Goal: Navigation & Orientation: Find specific page/section

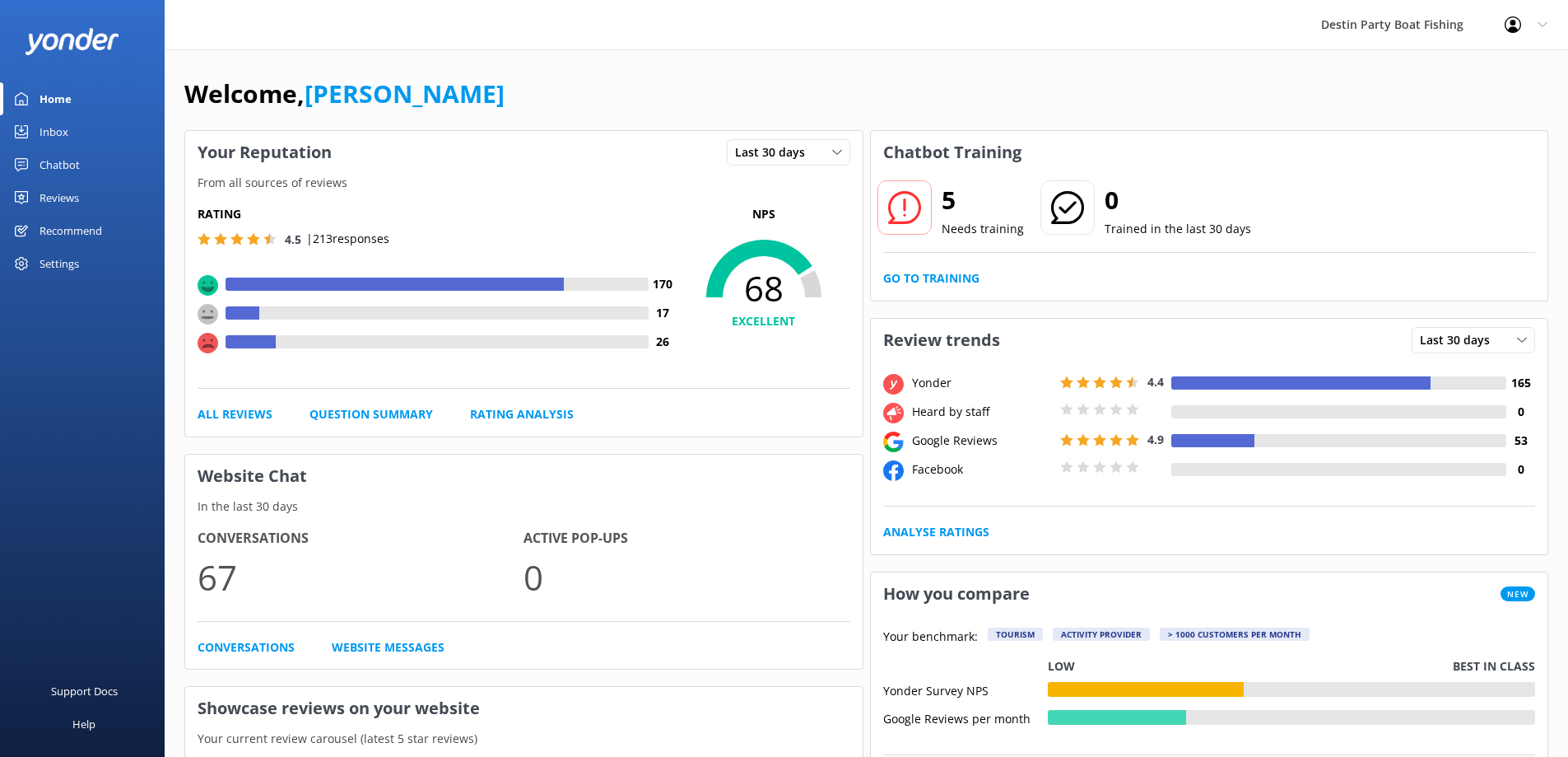
click at [62, 137] on div "Inbox" at bounding box center [53, 132] width 28 height 33
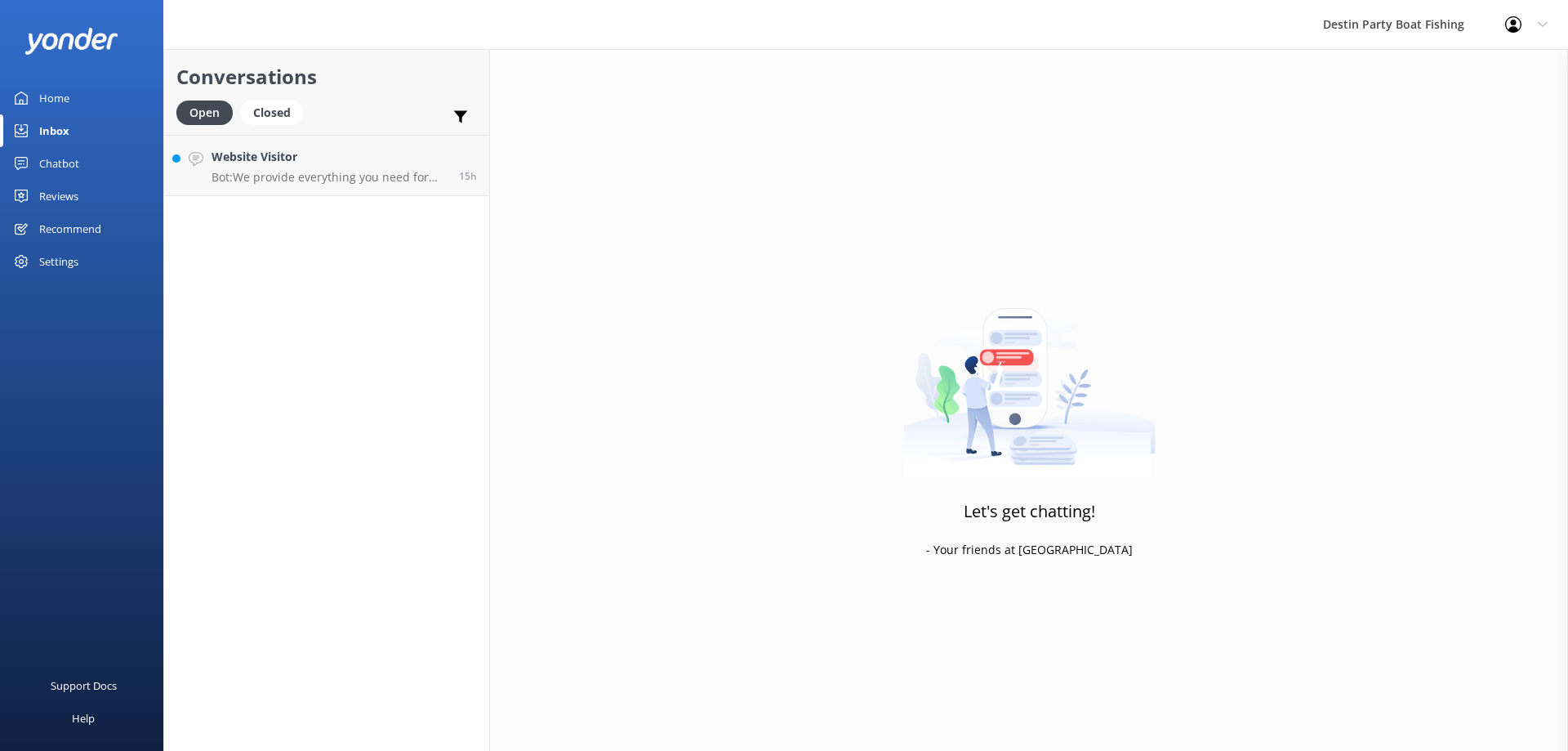
click at [296, 198] on div "Conversations Open Closed Important Assigned to me Unassigned SMS Website Visit…" at bounding box center [327, 400] width 327 height 702
click at [302, 180] on p "Bot: We provide everything you need for fishing, including rods and reels." at bounding box center [329, 177] width 235 height 15
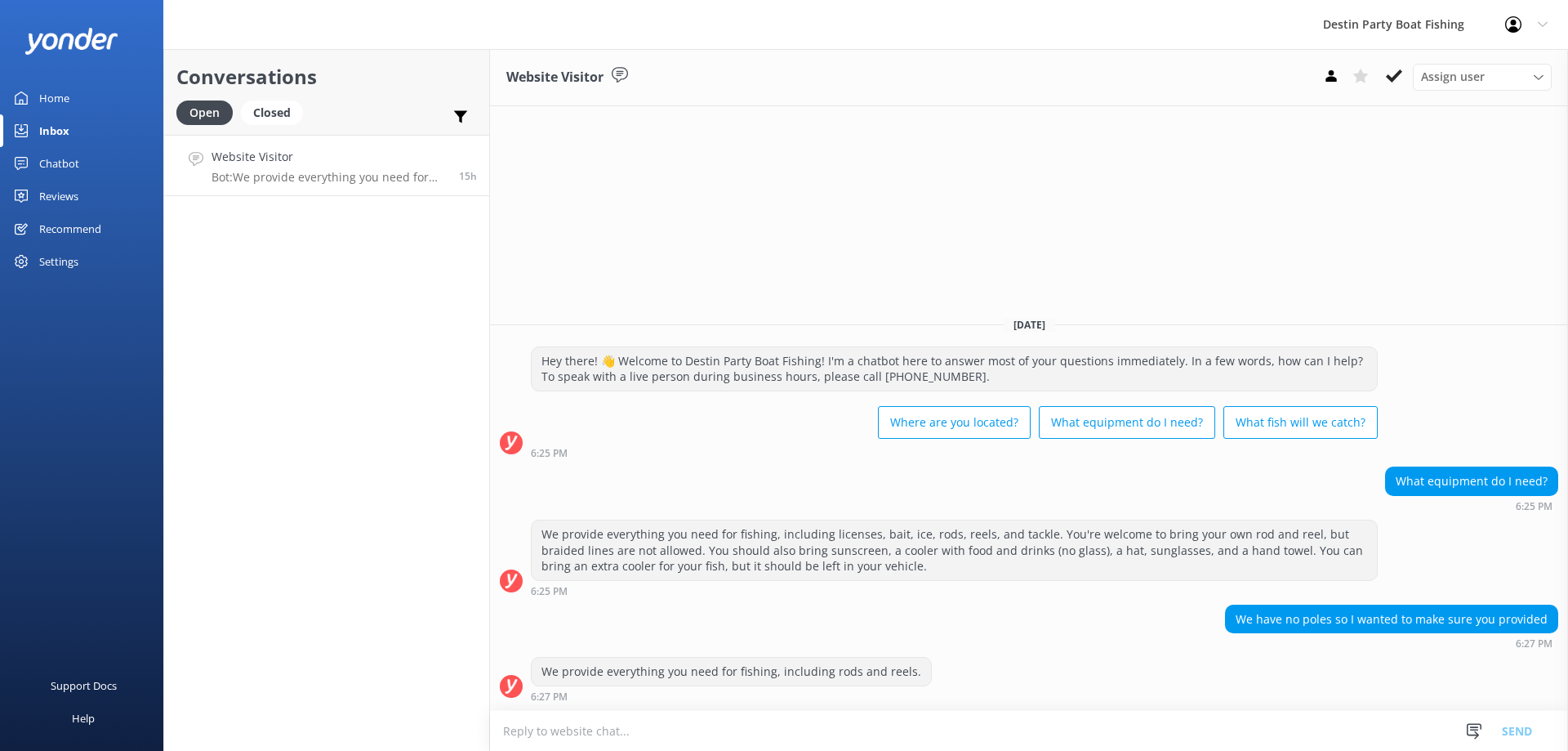
click at [1392, 63] on div "Website Visitor Assign user [PERSON_NAME] [PERSON_NAME] [PERSON_NAME] [PERSON_N…" at bounding box center [1029, 77] width 1078 height 57
click at [1395, 73] on icon at bounding box center [1394, 76] width 16 height 16
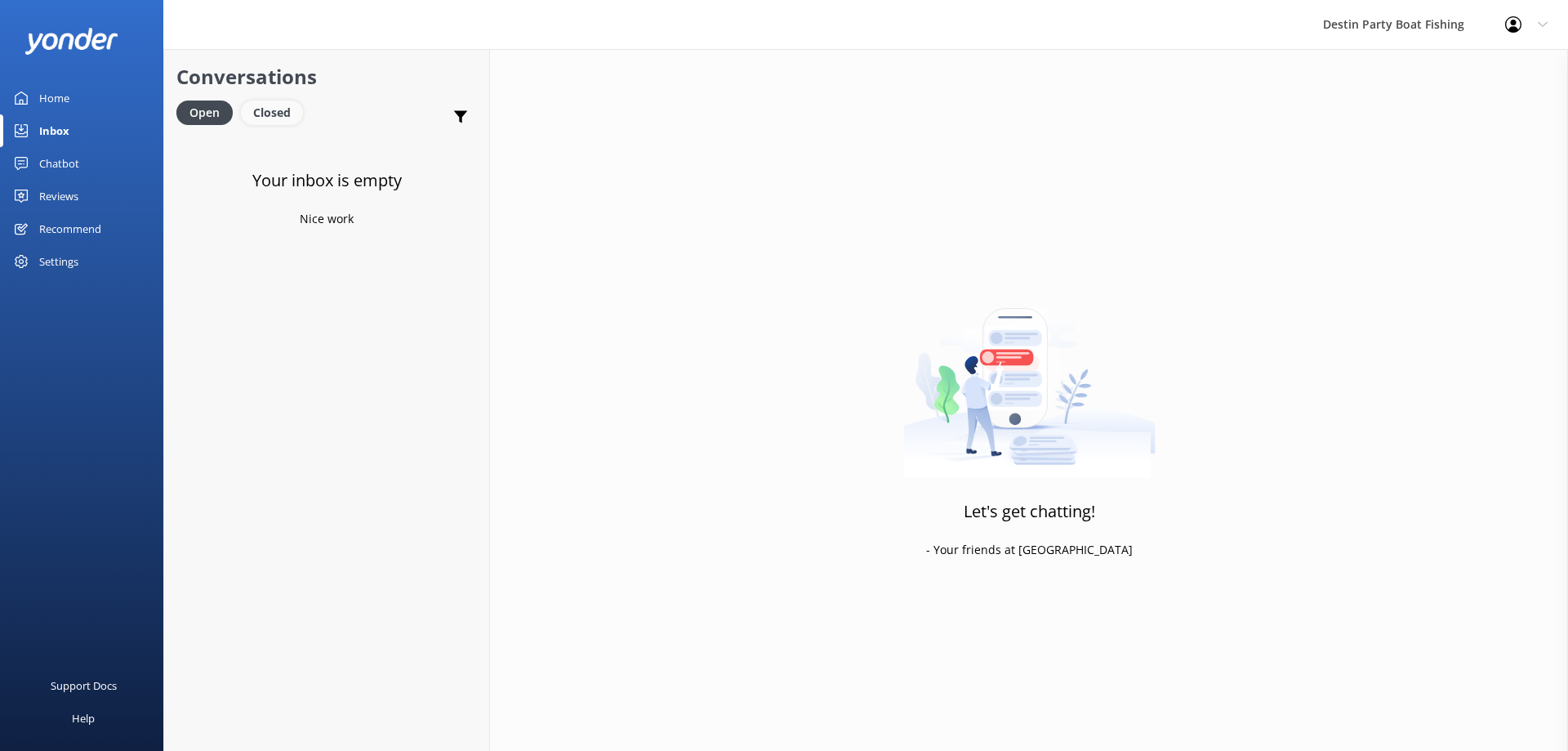
click at [271, 118] on div "Closed" at bounding box center [271, 113] width 62 height 25
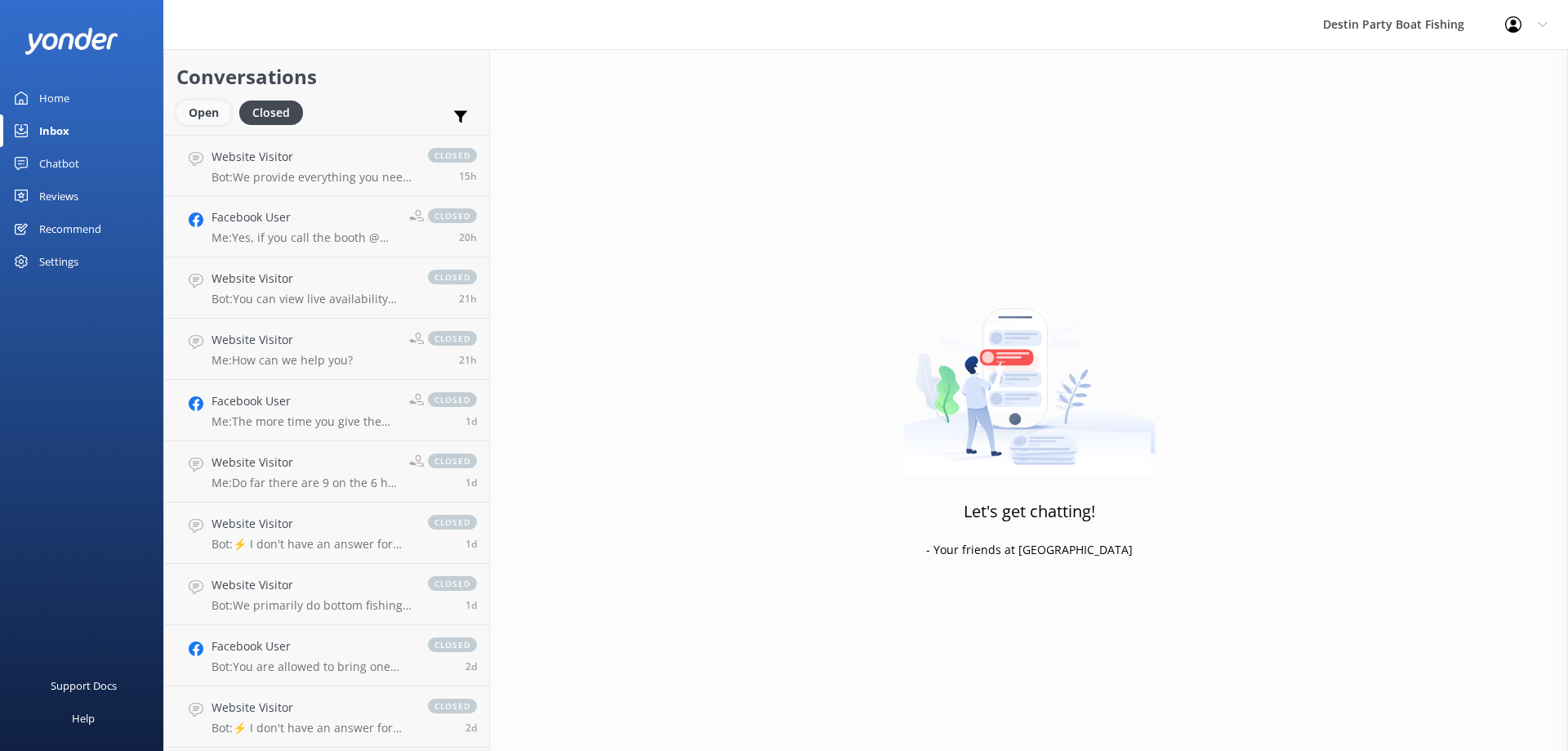
click at [202, 101] on div "Open" at bounding box center [203, 113] width 54 height 25
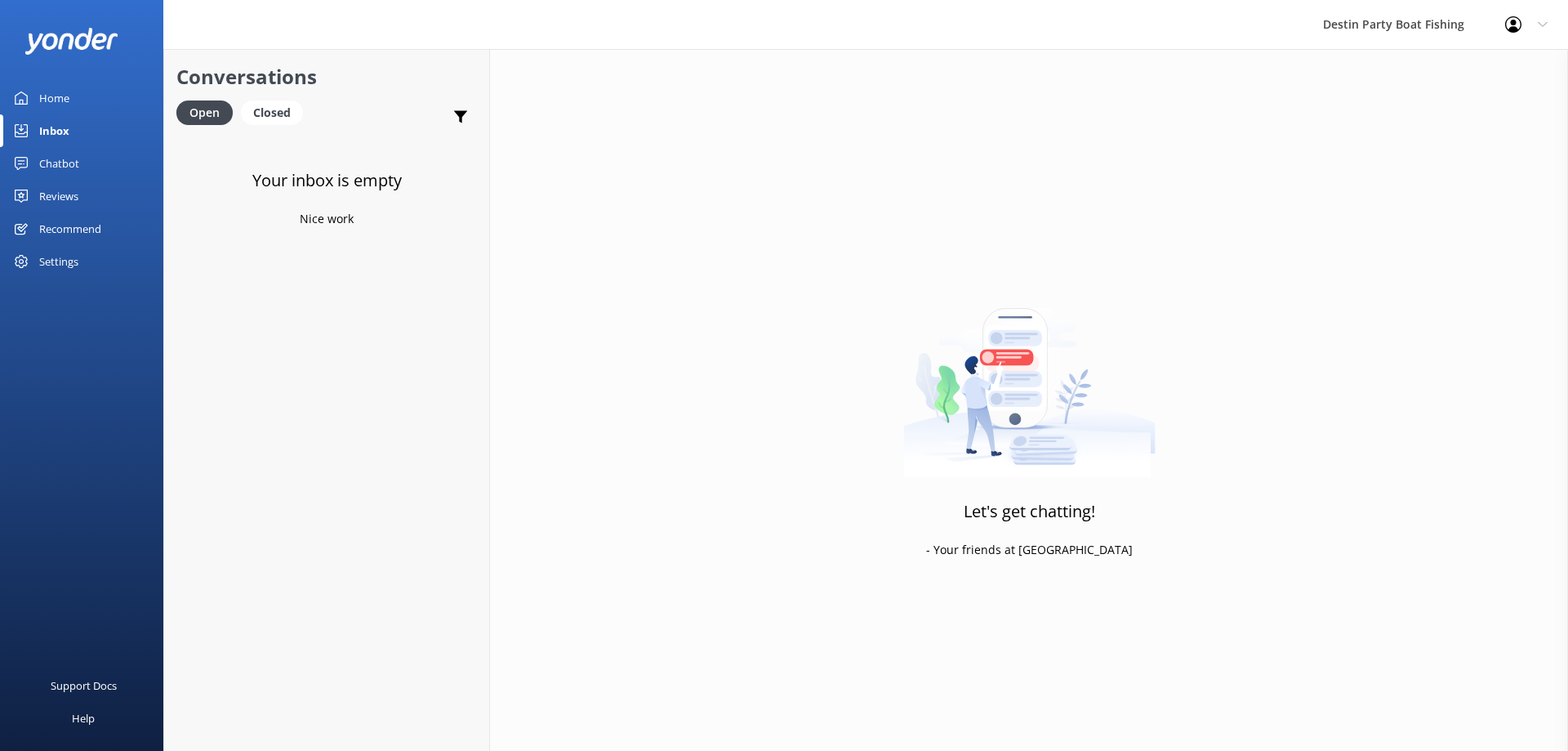
click at [275, 100] on div "Conversations Open Closed Important Assigned to me Unassigned SMS" at bounding box center [327, 92] width 325 height 85
click at [276, 118] on div "Closed" at bounding box center [271, 113] width 62 height 25
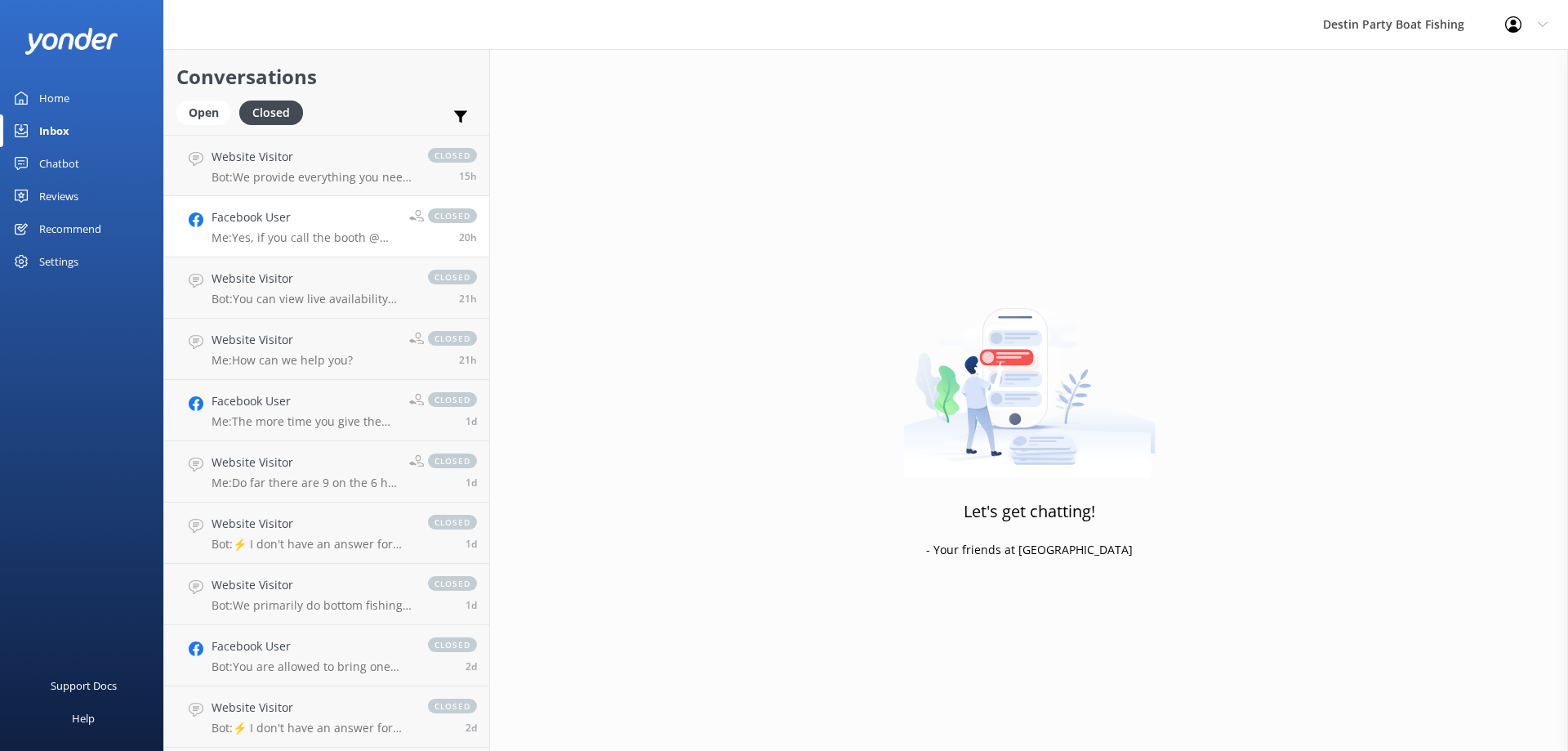
click at [272, 223] on h4 "Facebook User" at bounding box center [304, 217] width 185 height 18
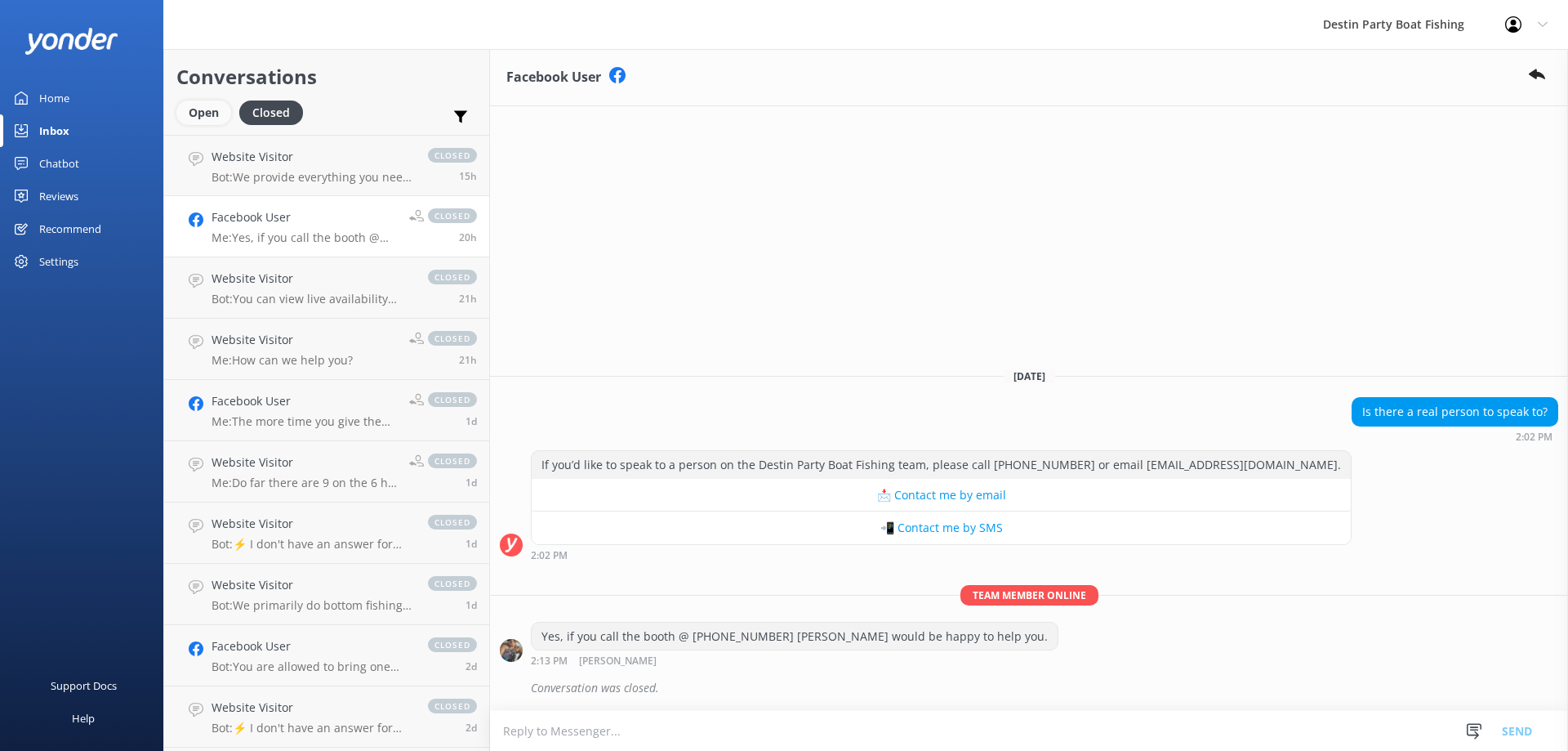
click at [192, 114] on div "Open" at bounding box center [203, 113] width 54 height 25
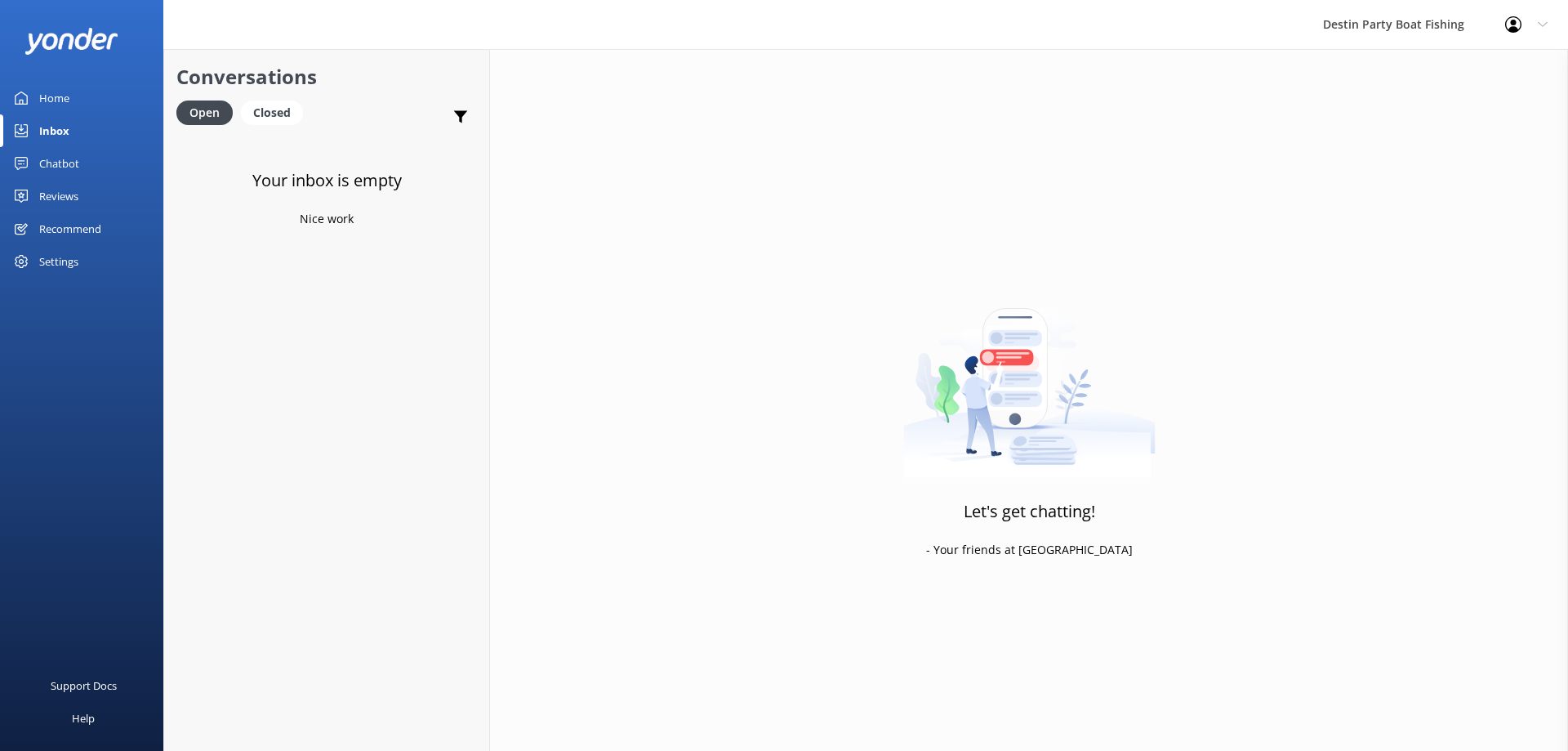
click at [46, 167] on div "Chatbot" at bounding box center [59, 163] width 40 height 33
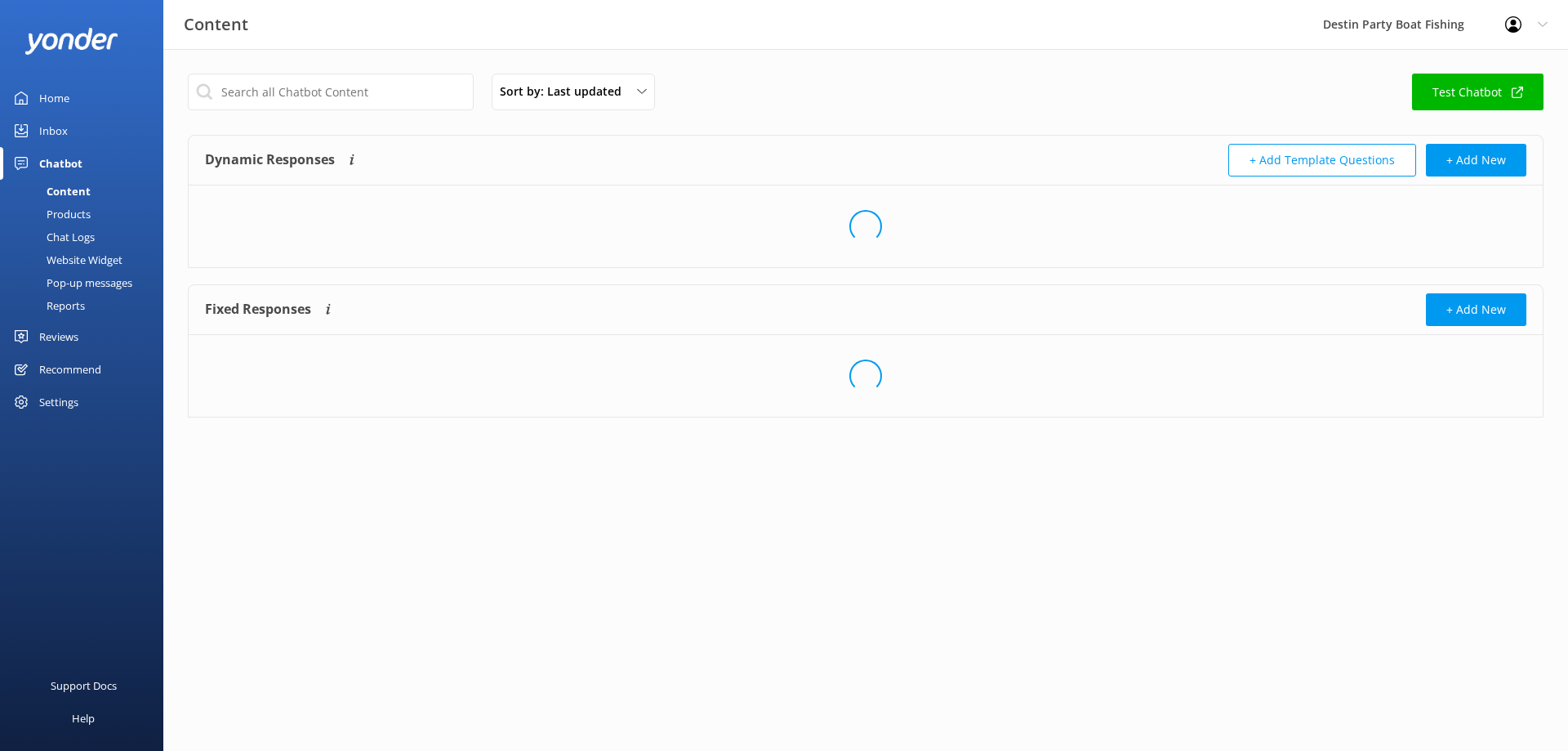
click at [48, 188] on div "Content" at bounding box center [50, 191] width 81 height 23
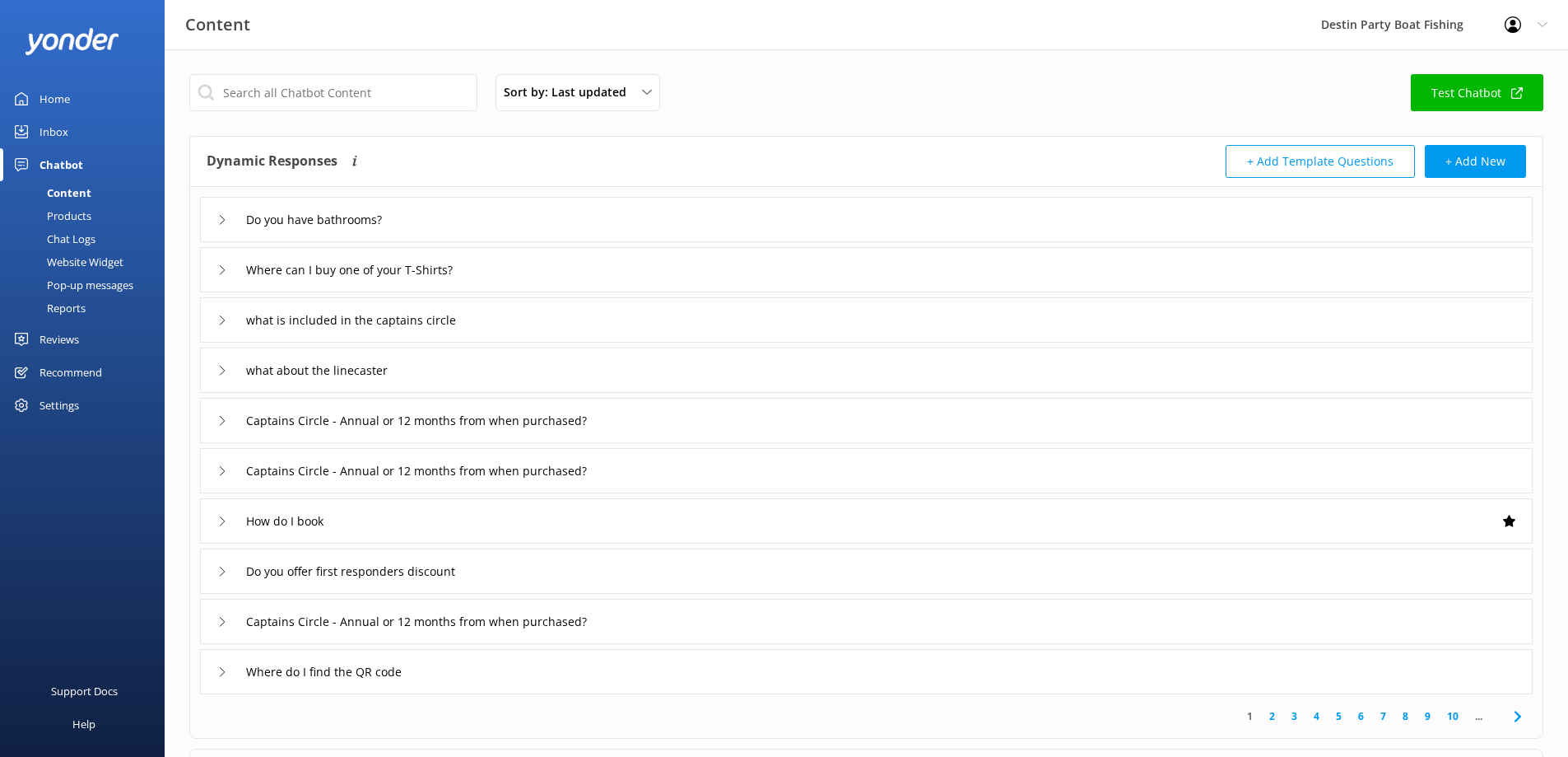
click at [38, 334] on link "Reviews" at bounding box center [82, 340] width 165 height 33
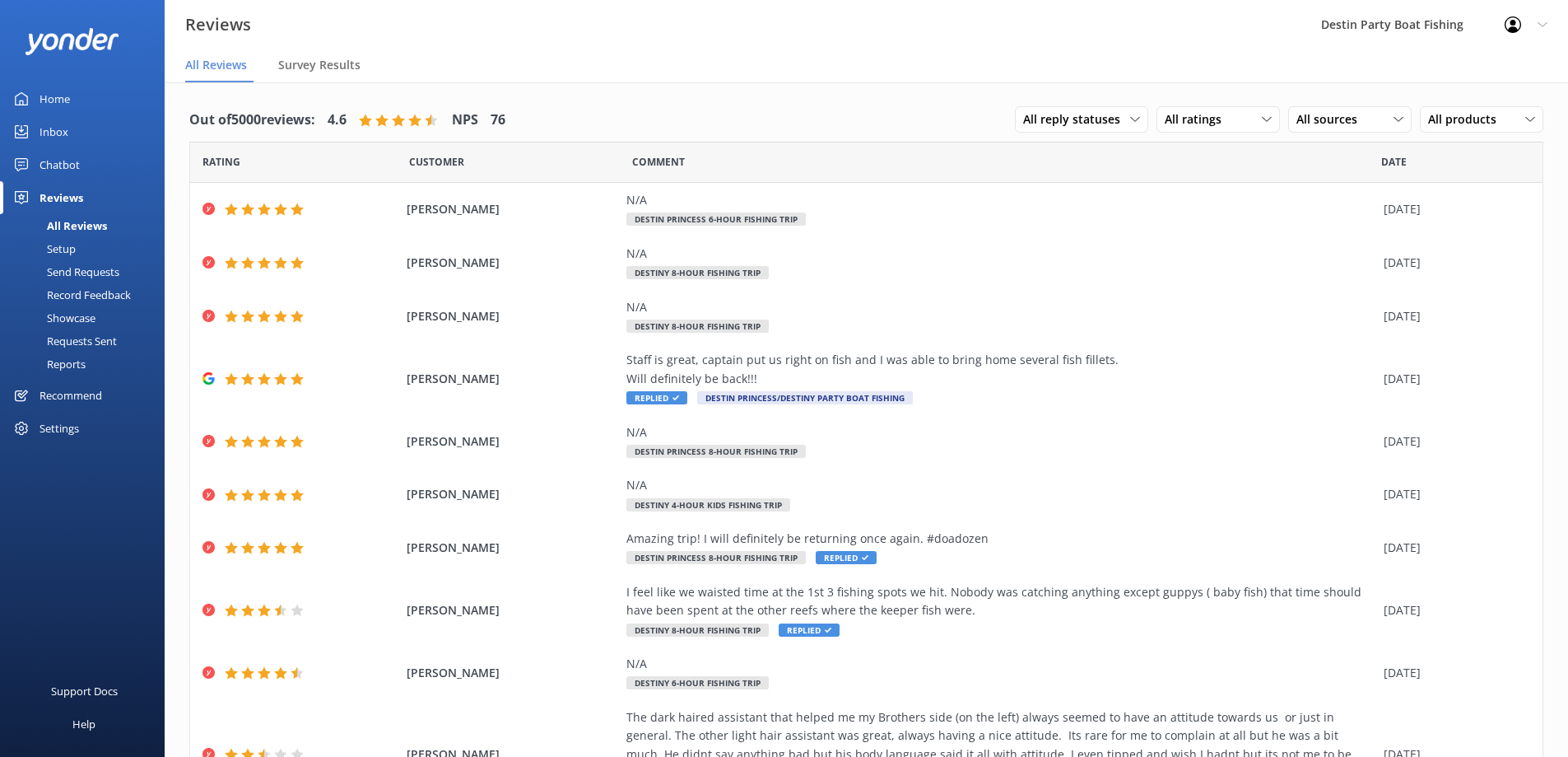
click at [64, 100] on div "Home" at bounding box center [54, 99] width 30 height 33
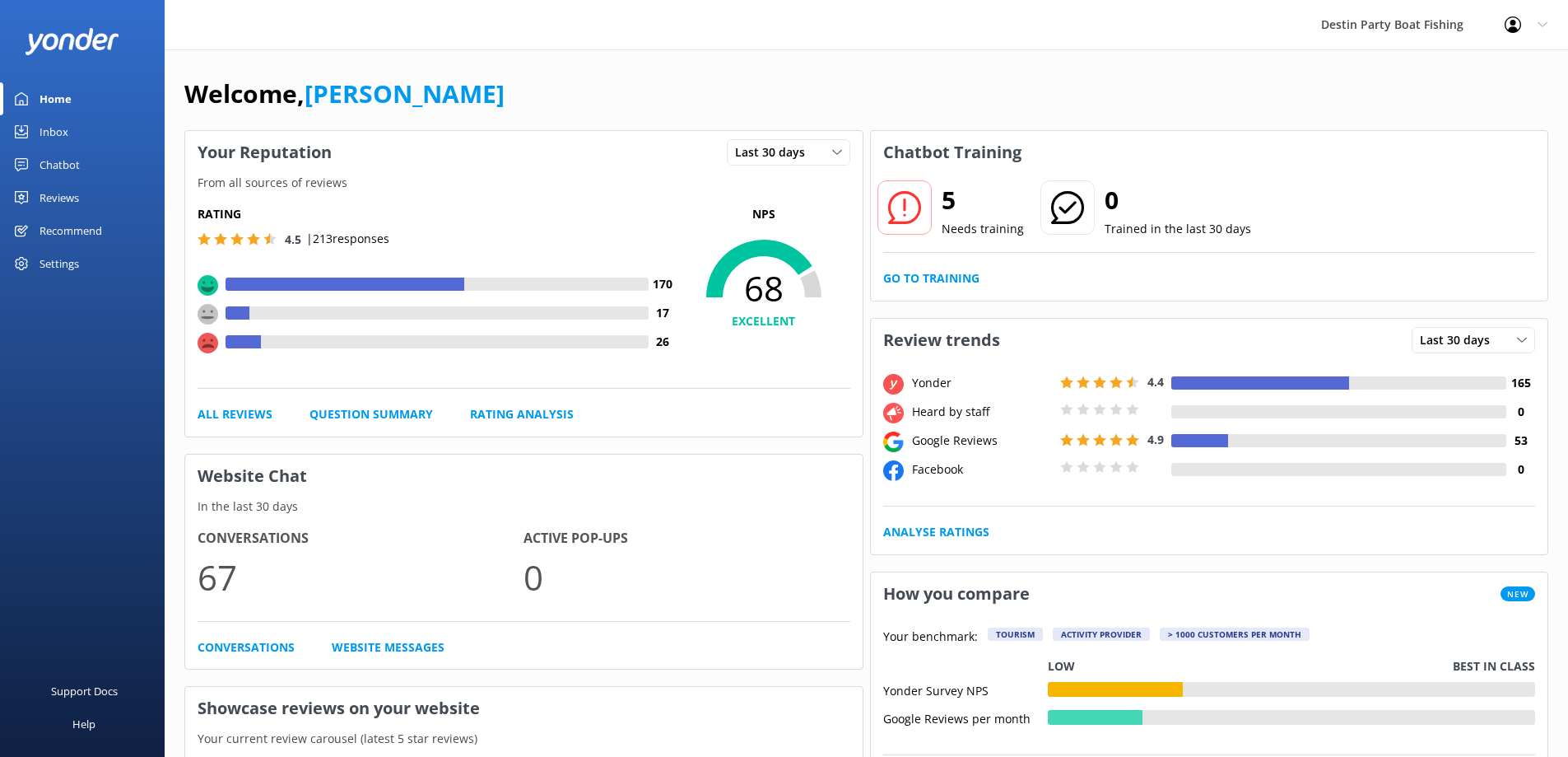
click at [45, 140] on div "Inbox" at bounding box center [53, 132] width 28 height 33
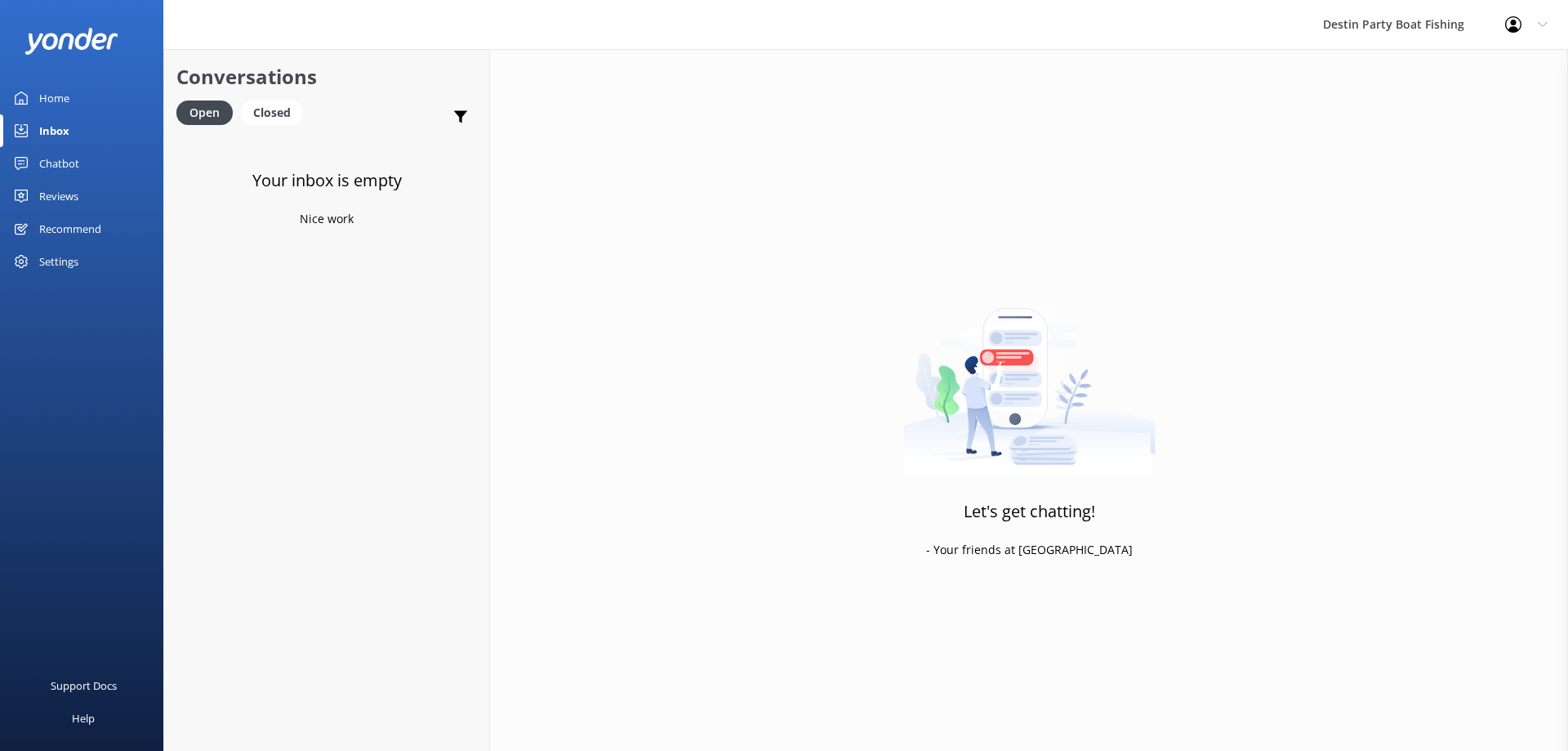
click at [51, 193] on div "Reviews" at bounding box center [58, 196] width 39 height 33
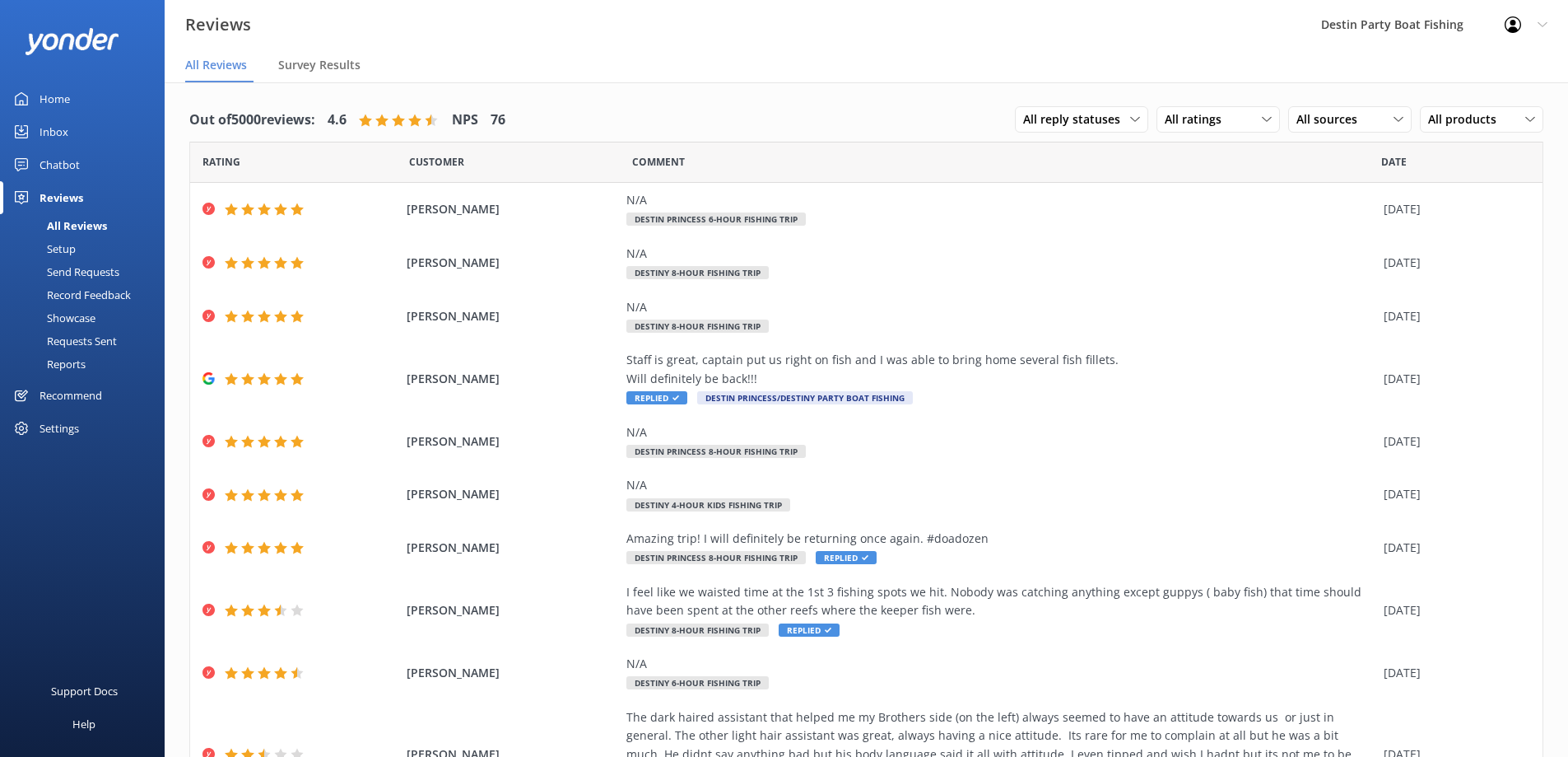
click at [45, 138] on div "Inbox" at bounding box center [53, 132] width 28 height 33
